Goal: Information Seeking & Learning: Understand process/instructions

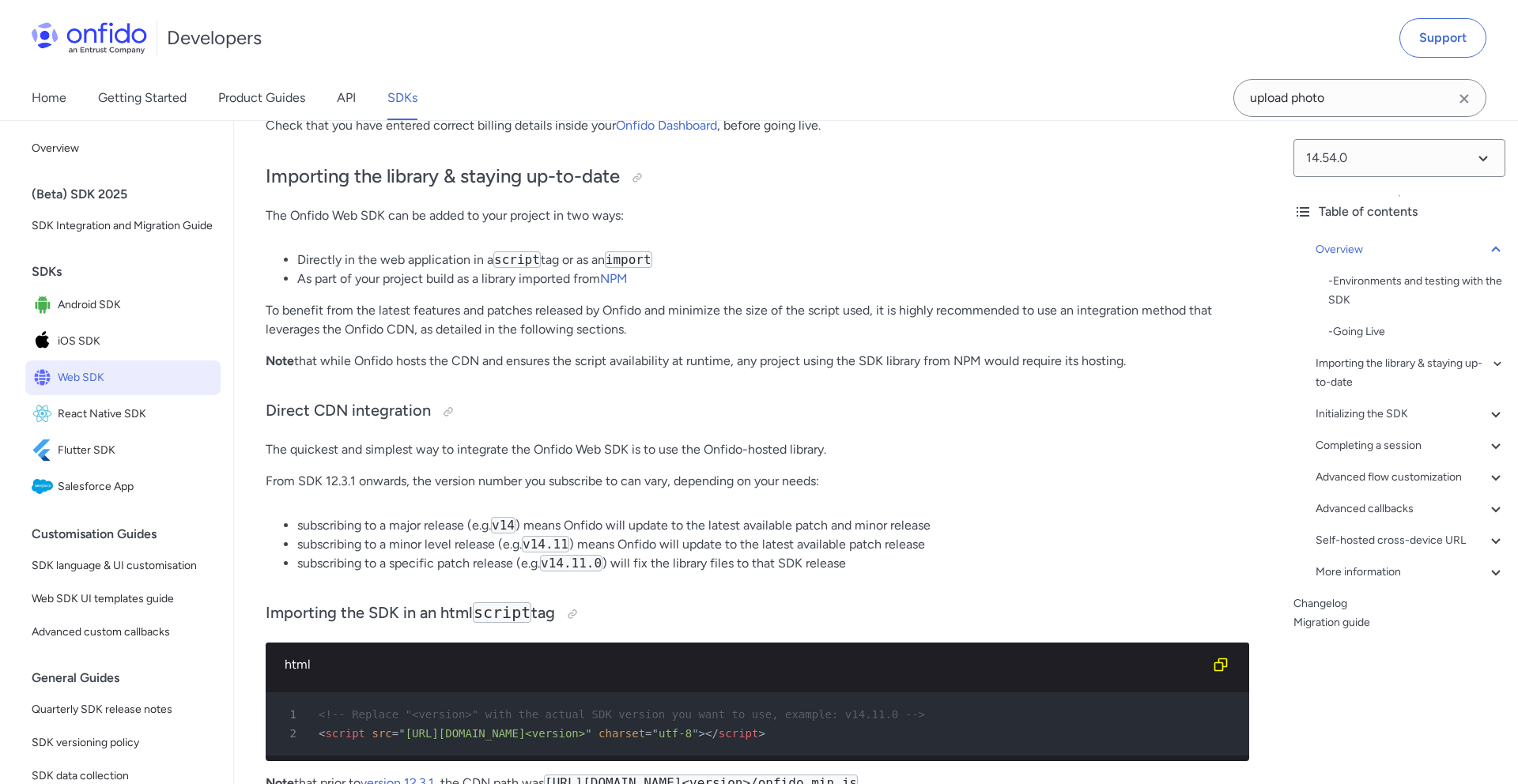
scroll to position [1281, 0]
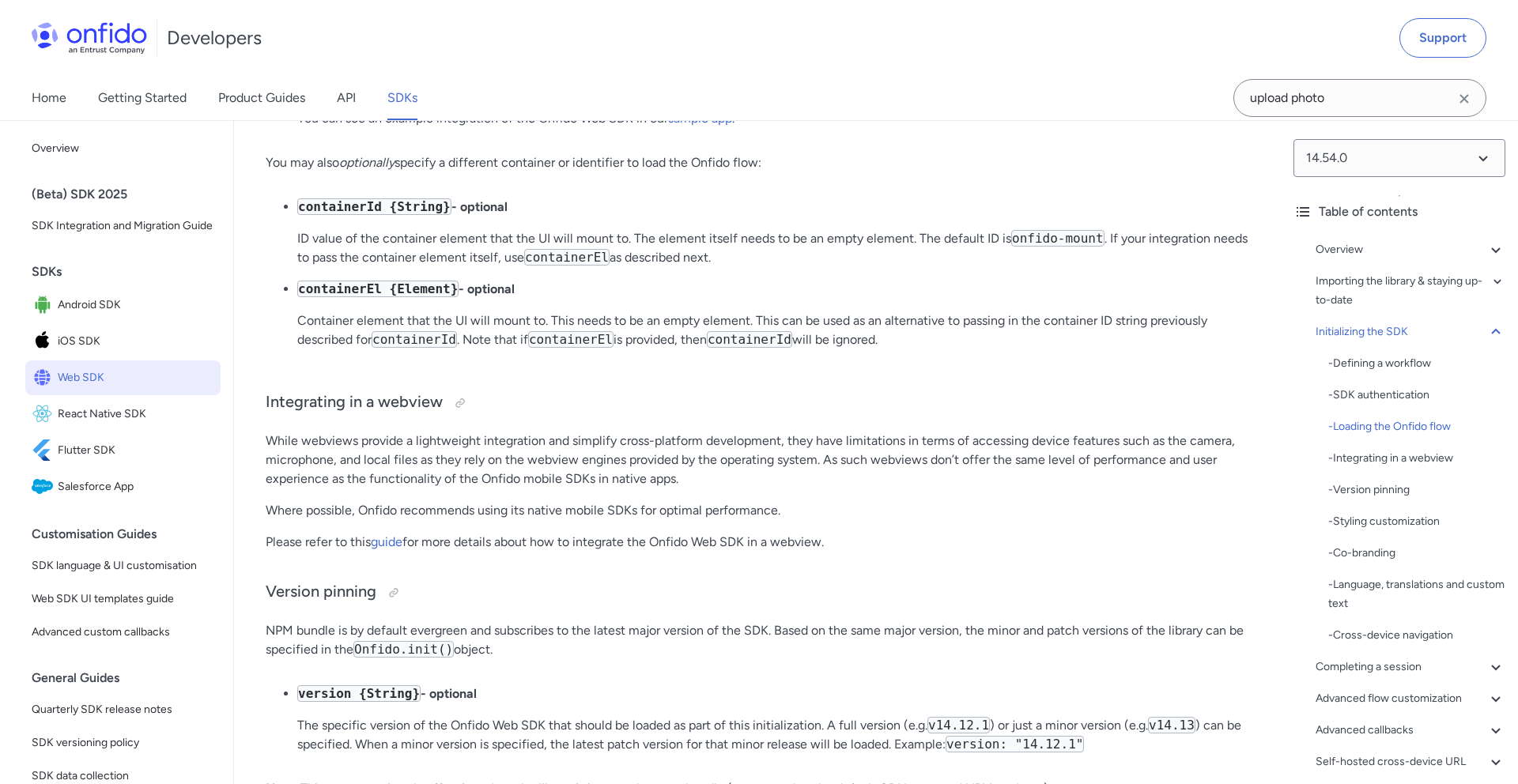
scroll to position [4217, 0]
click at [1318, 106] on input "upload photo" at bounding box center [1360, 98] width 253 height 38
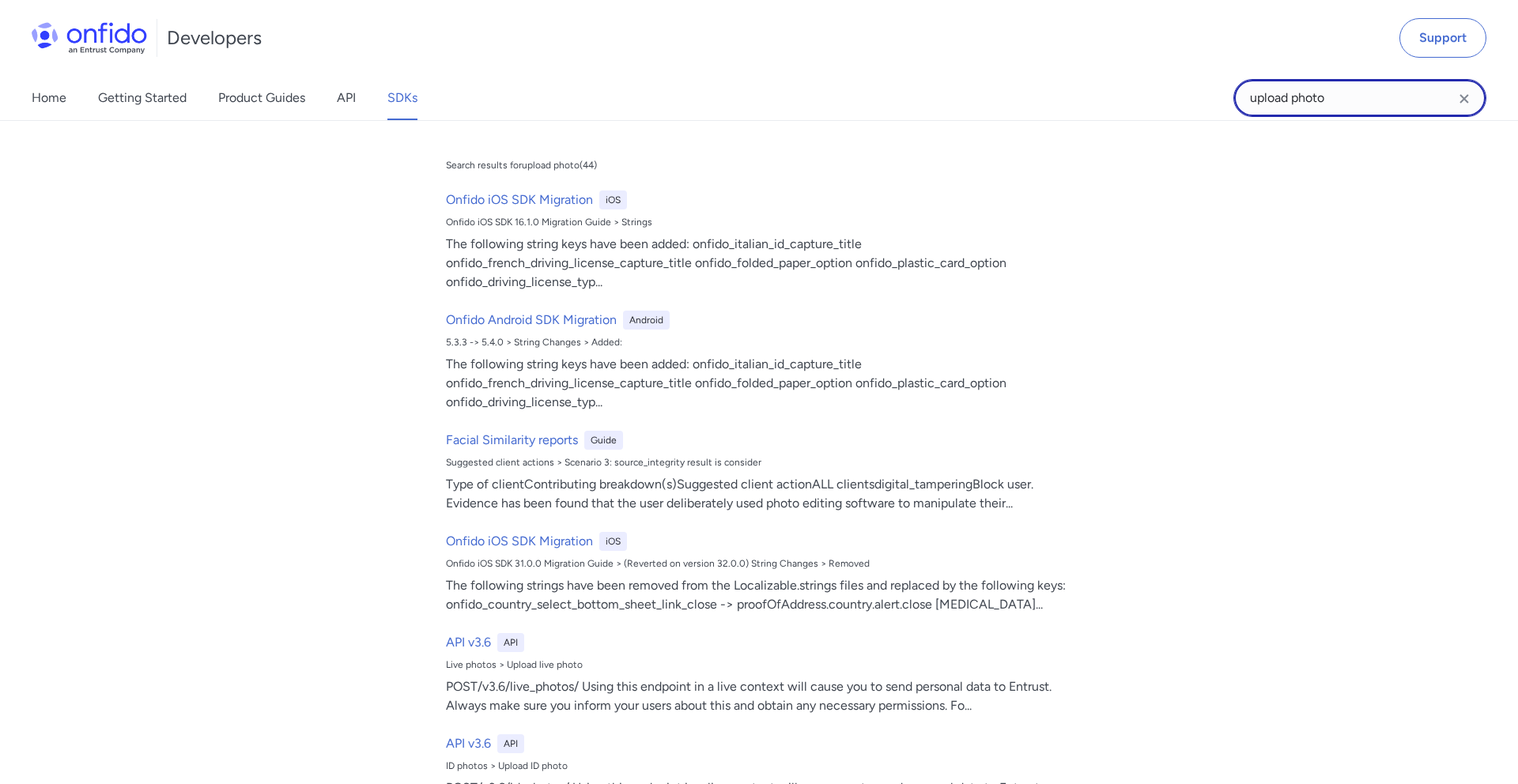
click at [1318, 106] on input "upload photo" at bounding box center [1360, 98] width 253 height 38
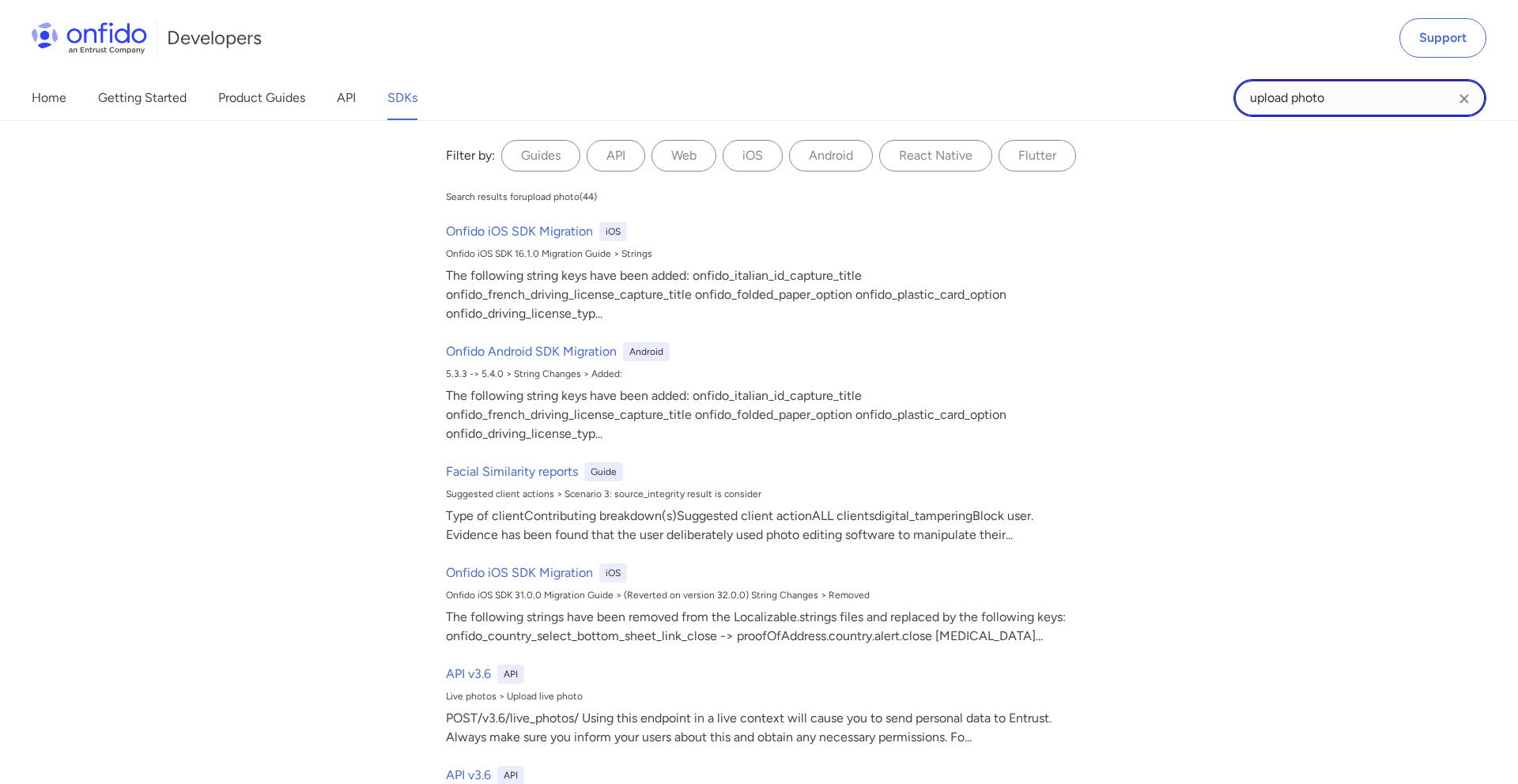
click at [1318, 106] on input "upload photo" at bounding box center [1360, 98] width 253 height 38
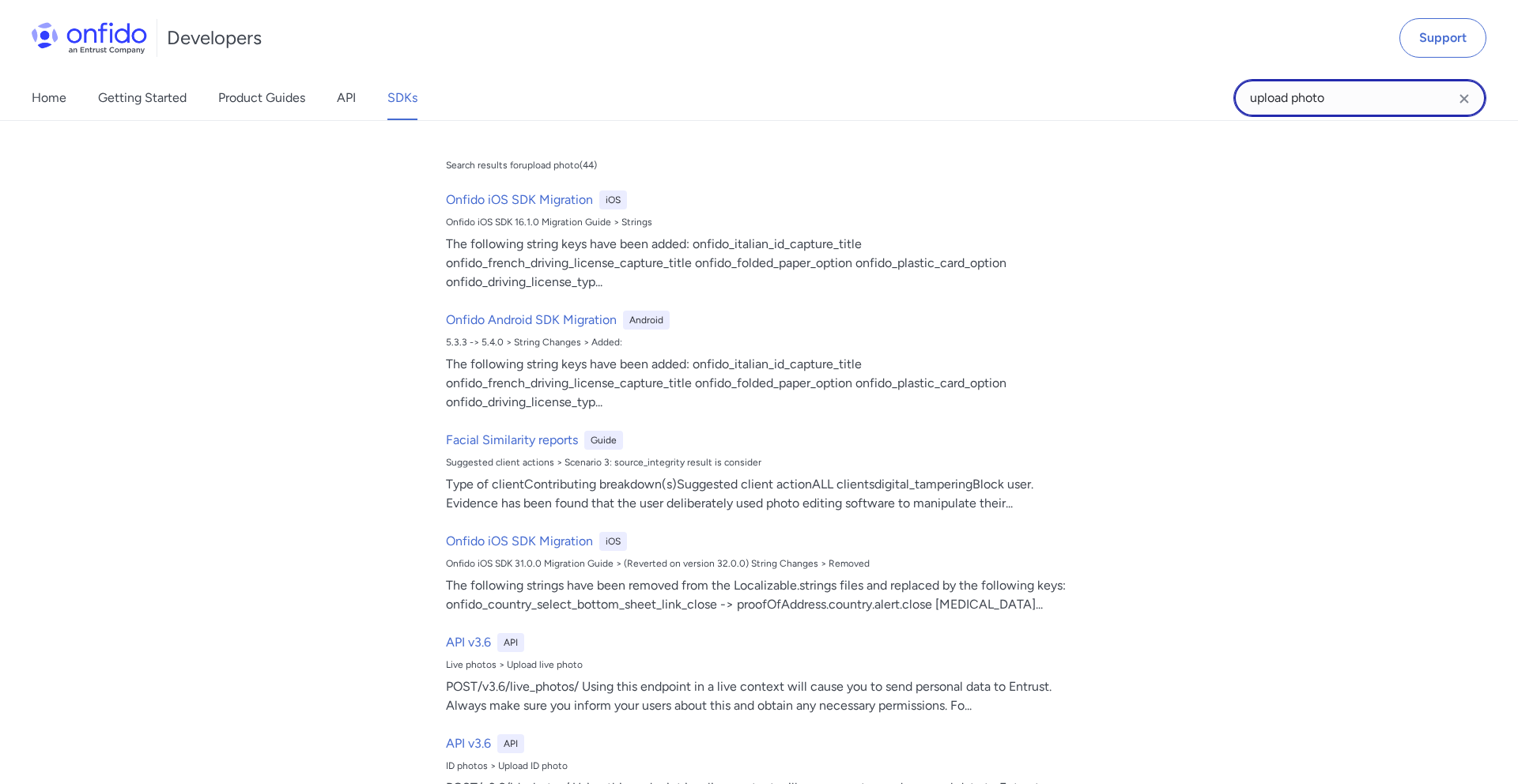
click at [1297, 97] on input "upload photo" at bounding box center [1360, 98] width 253 height 38
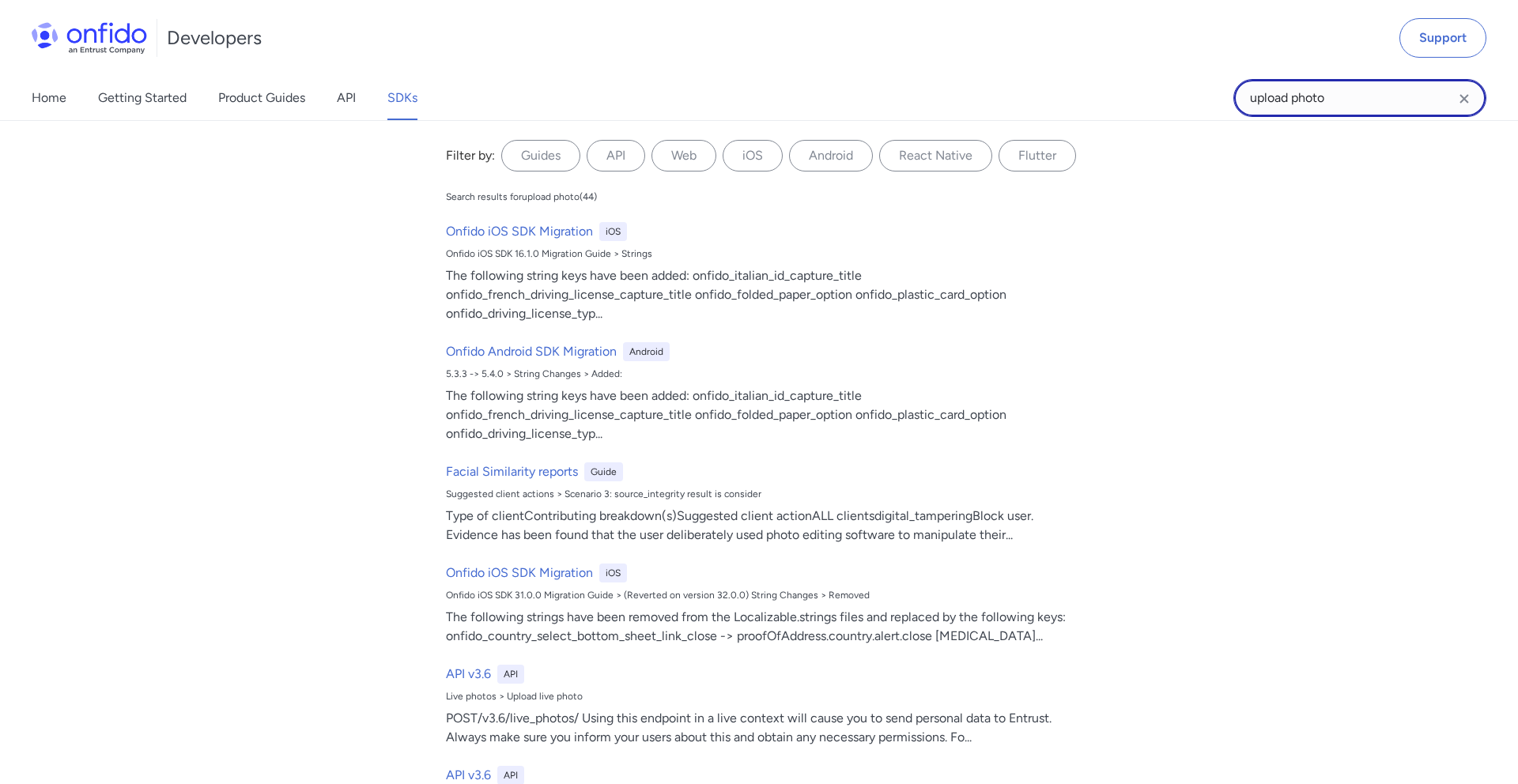
click at [1297, 97] on input "upload photo" at bounding box center [1360, 98] width 253 height 38
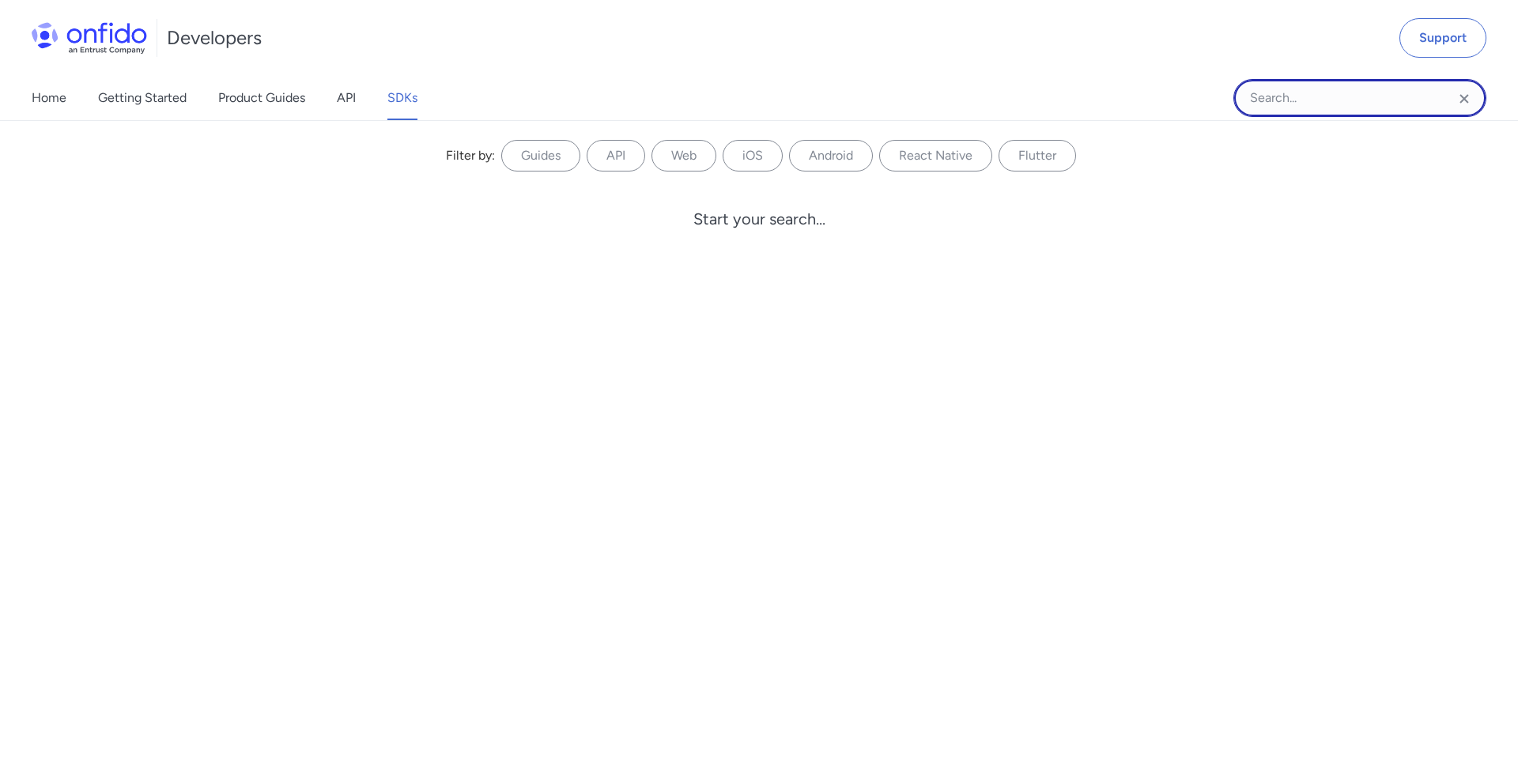
type input "w"
click at [689, 164] on label "Web" at bounding box center [683, 156] width 65 height 32
click at [0, 0] on input "Web" at bounding box center [0, 0] width 0 height 0
click at [1402, 93] on input "Onfido search input field" at bounding box center [1360, 98] width 253 height 38
type input "Document"
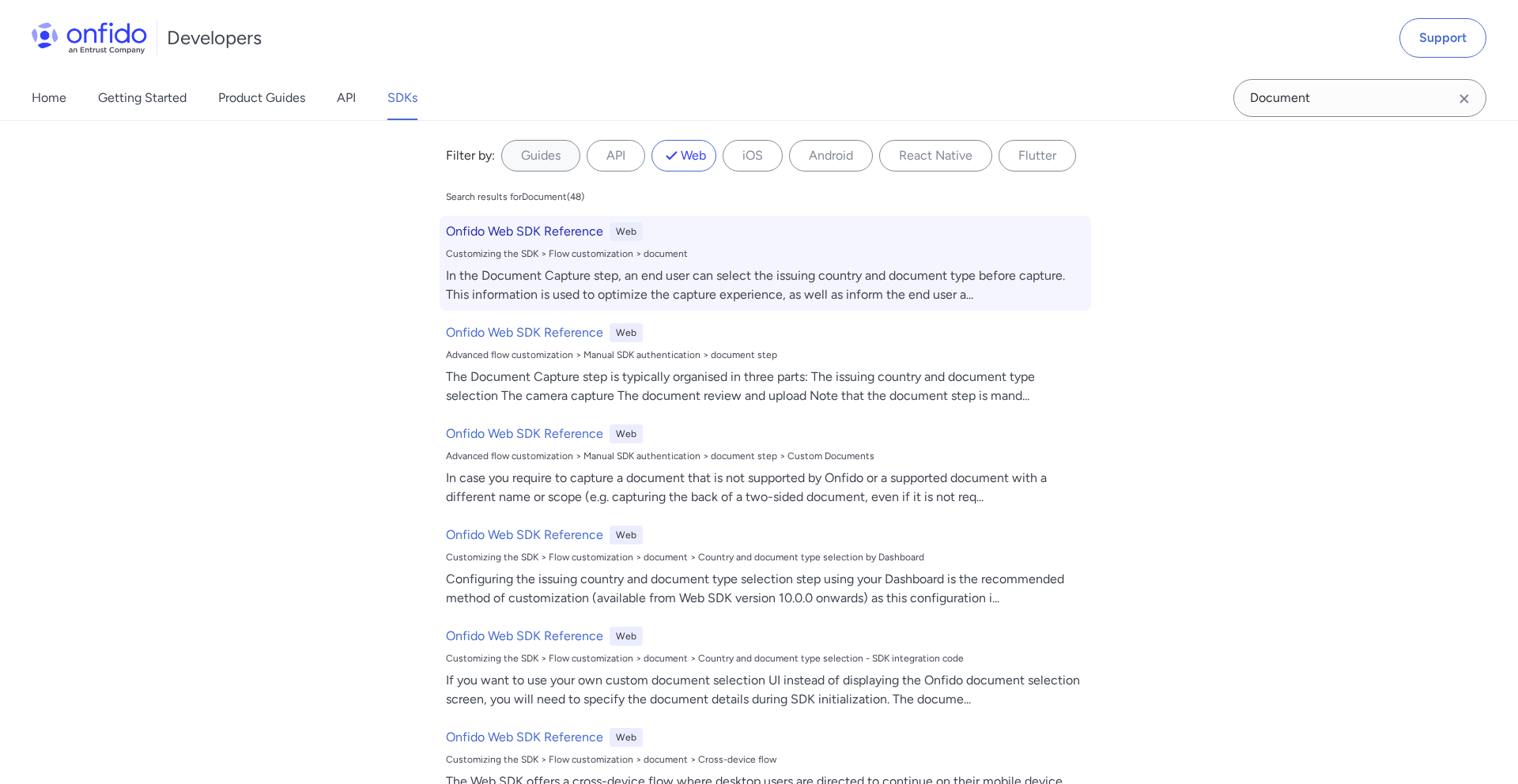
click at [508, 235] on h6 "Onfido Web SDK Reference" at bounding box center [524, 231] width 157 height 19
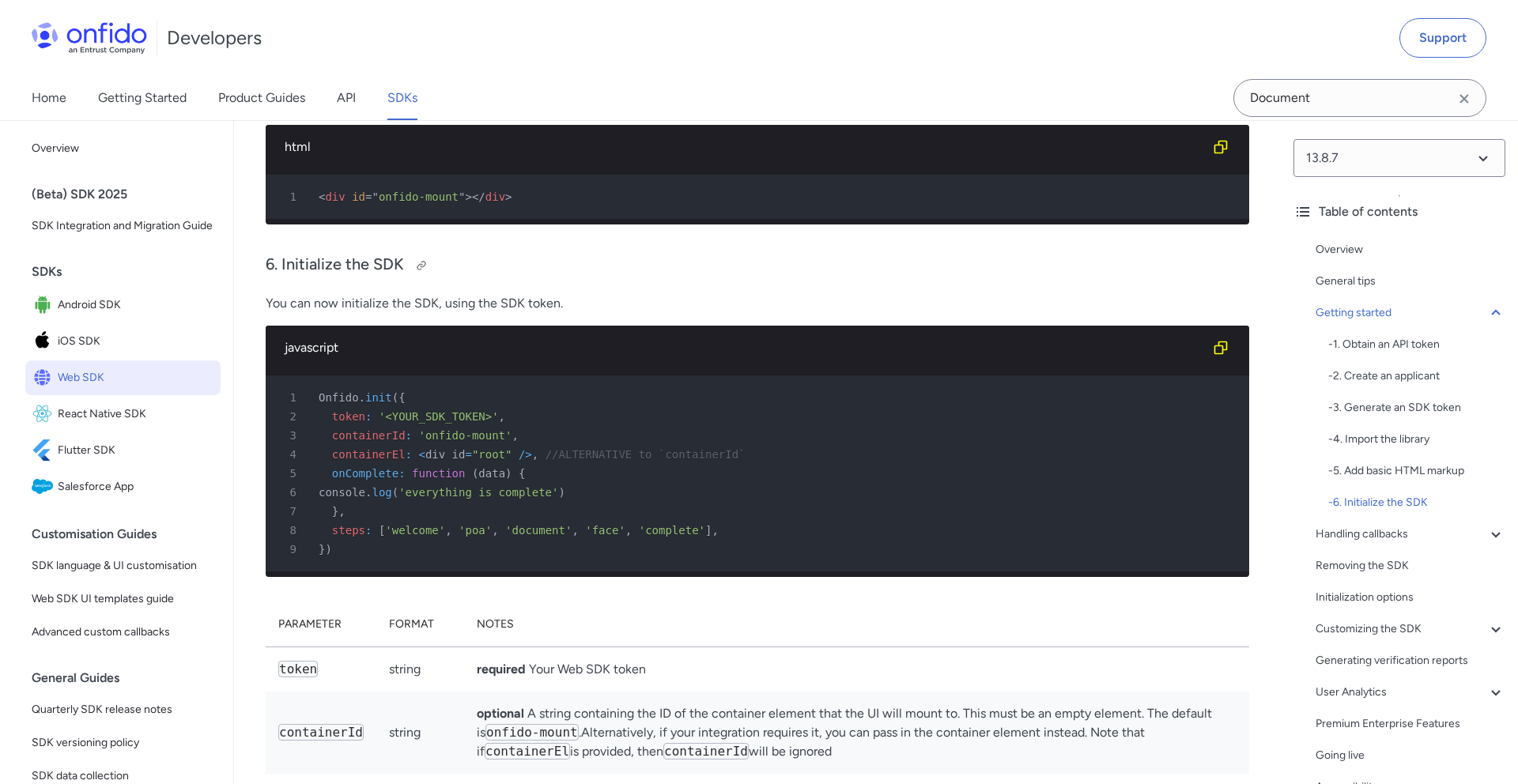
scroll to position [4714, 0]
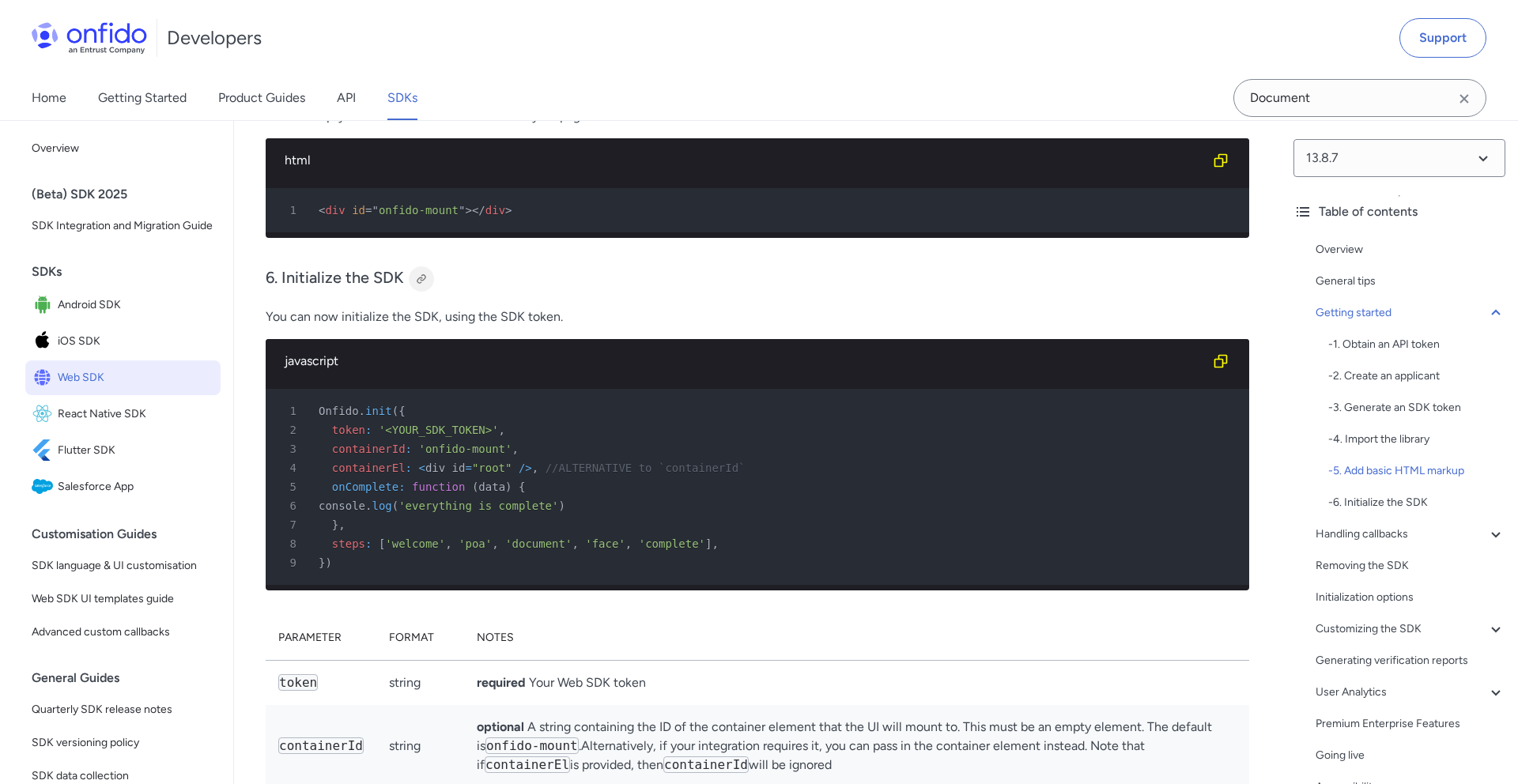
click at [416, 276] on div at bounding box center [421, 279] width 13 height 13
click at [447, 276] on h3 "6. Initialize the SDK" at bounding box center [757, 279] width 983 height 25
click at [415, 281] on div at bounding box center [421, 279] width 13 height 13
click at [453, 281] on div "Link copied!" at bounding box center [462, 278] width 55 height 19
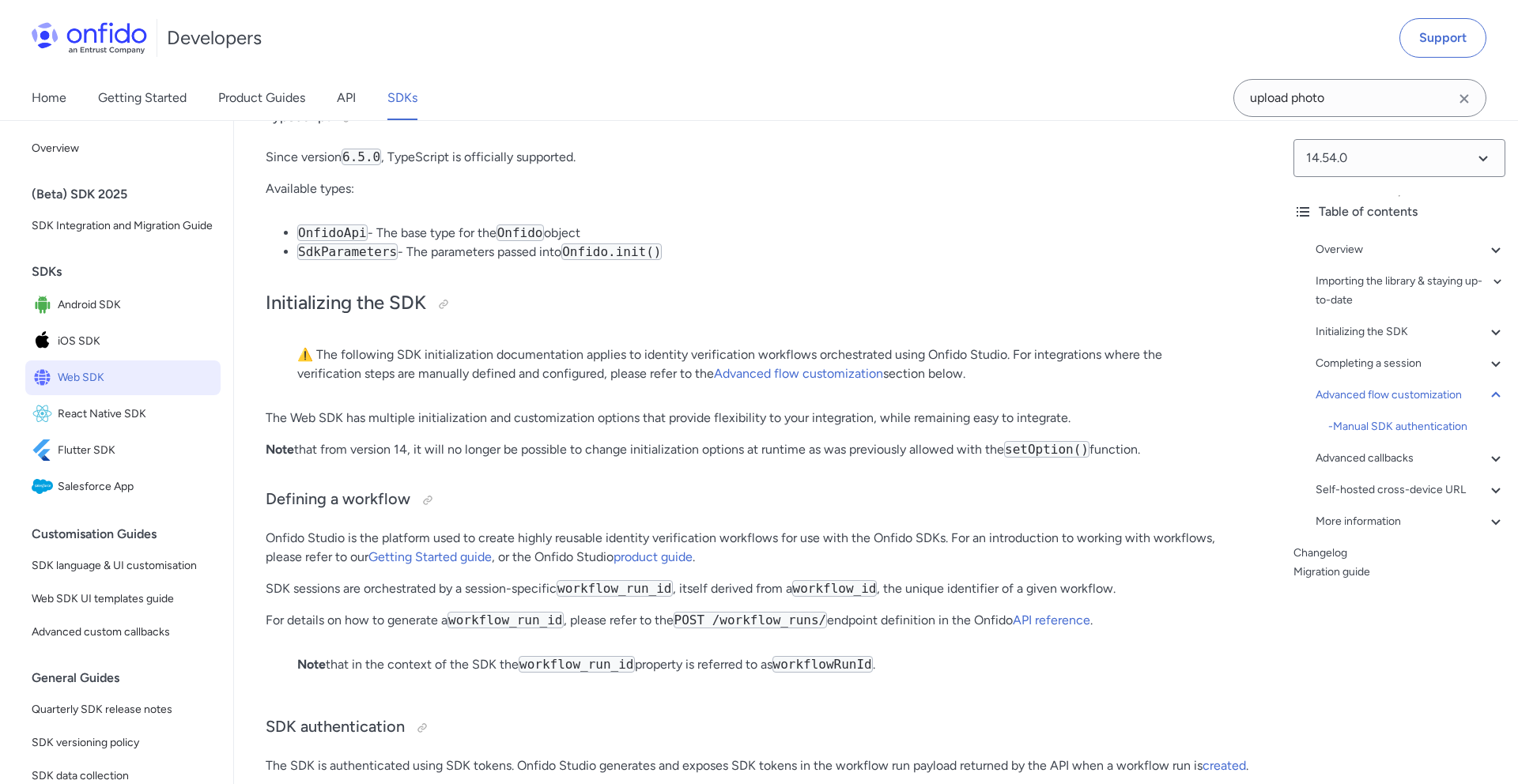
scroll to position [21113, 0]
